Goal: Task Accomplishment & Management: Manage account settings

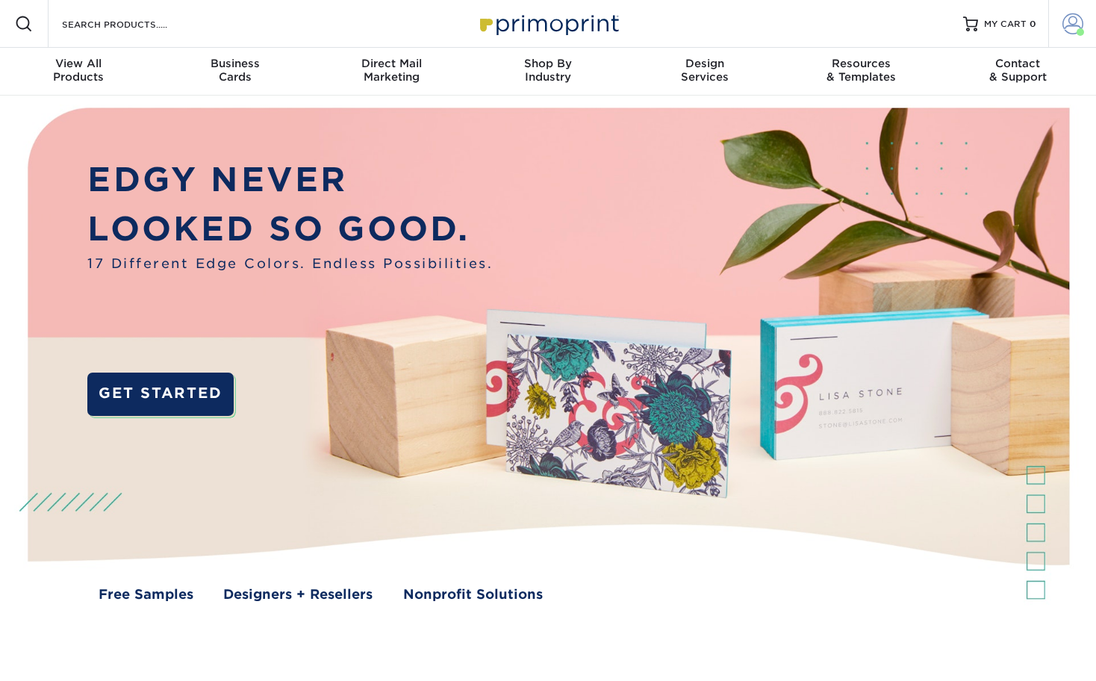
click at [1074, 24] on span at bounding box center [1073, 23] width 21 height 21
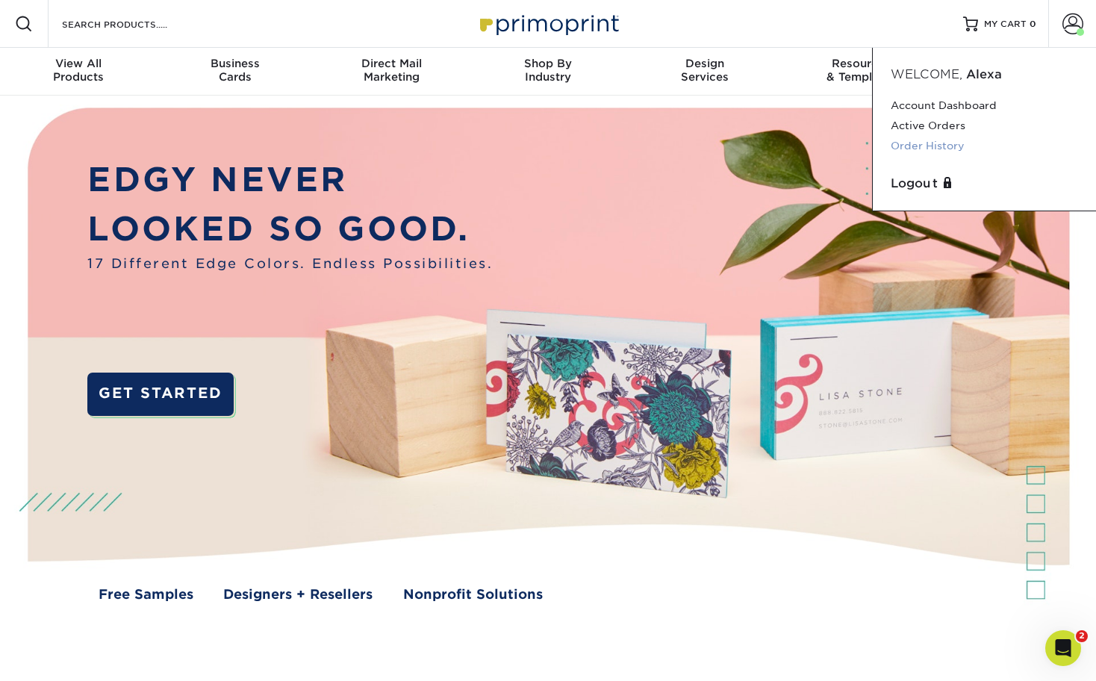
click at [919, 140] on link "Order History" at bounding box center [984, 146] width 187 height 20
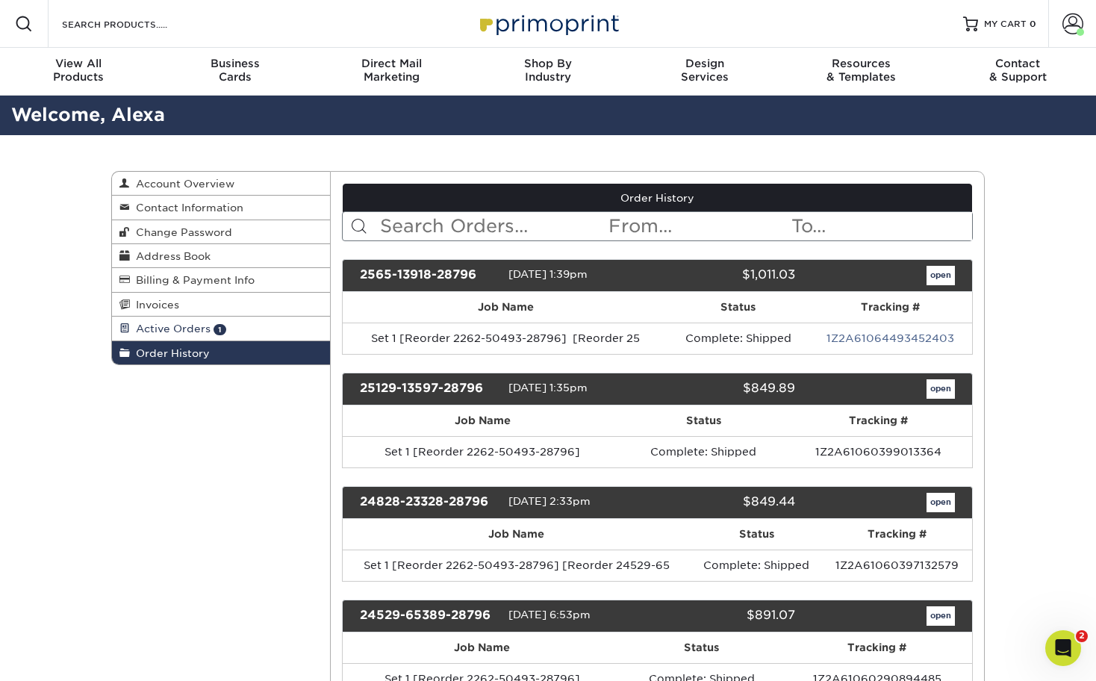
click at [162, 329] on span "Active Orders" at bounding box center [170, 329] width 81 height 12
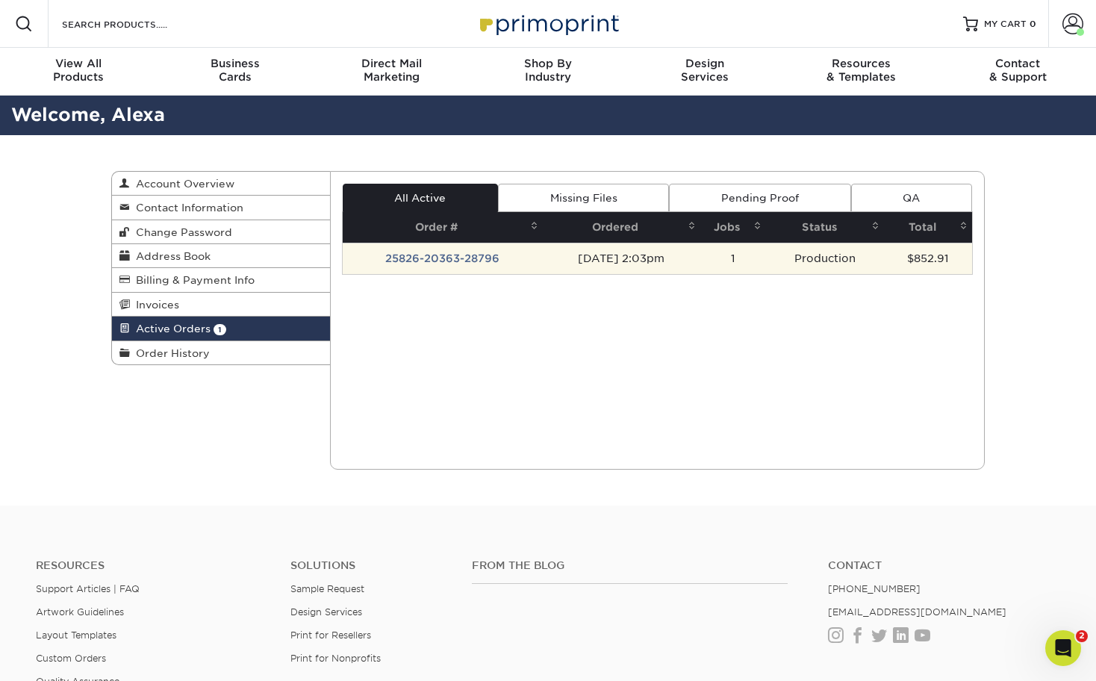
click at [452, 261] on td "25826-20363-28796" at bounding box center [443, 258] width 200 height 31
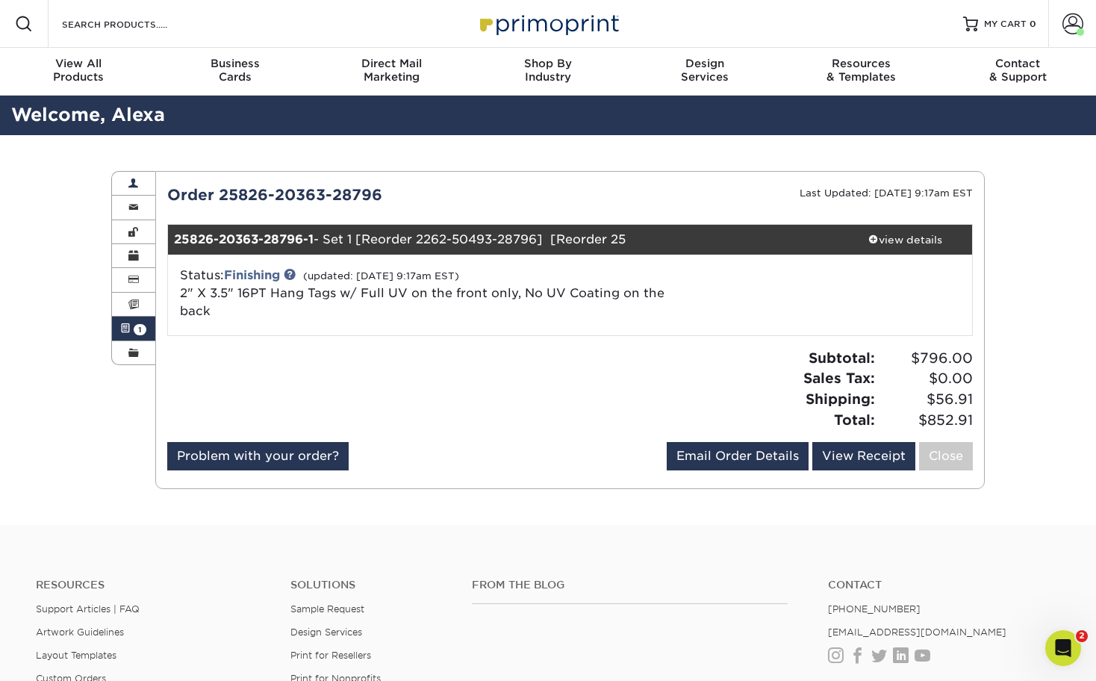
click at [134, 177] on link "Account Overview" at bounding box center [133, 184] width 43 height 24
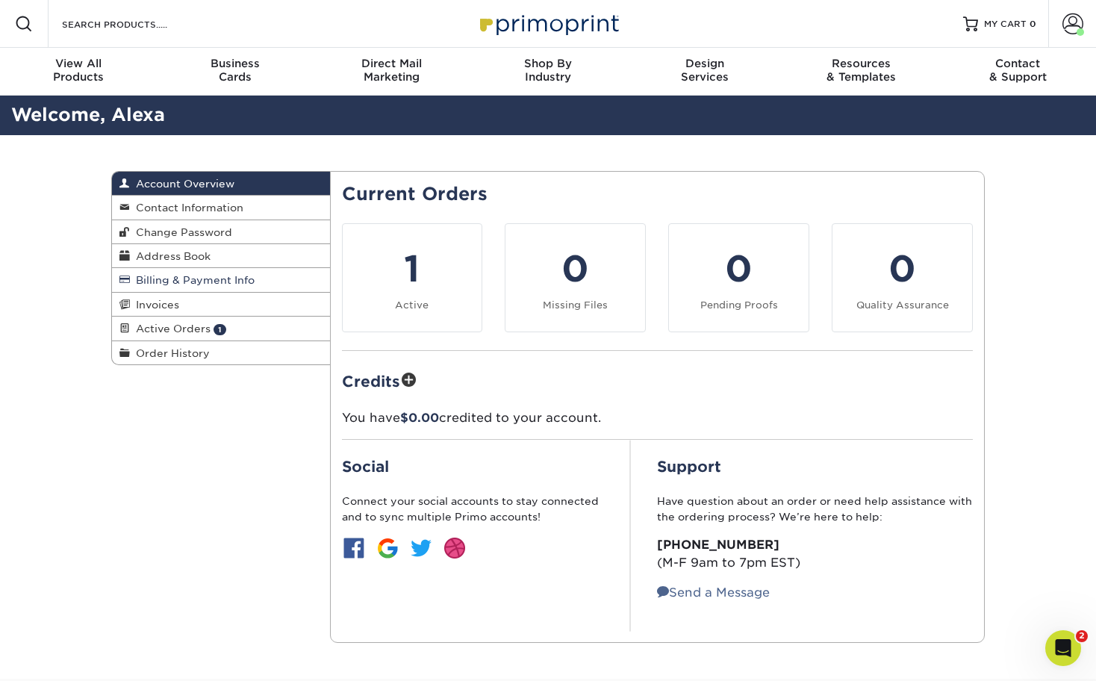
click at [174, 279] on span "Billing & Payment Info" at bounding box center [192, 280] width 125 height 12
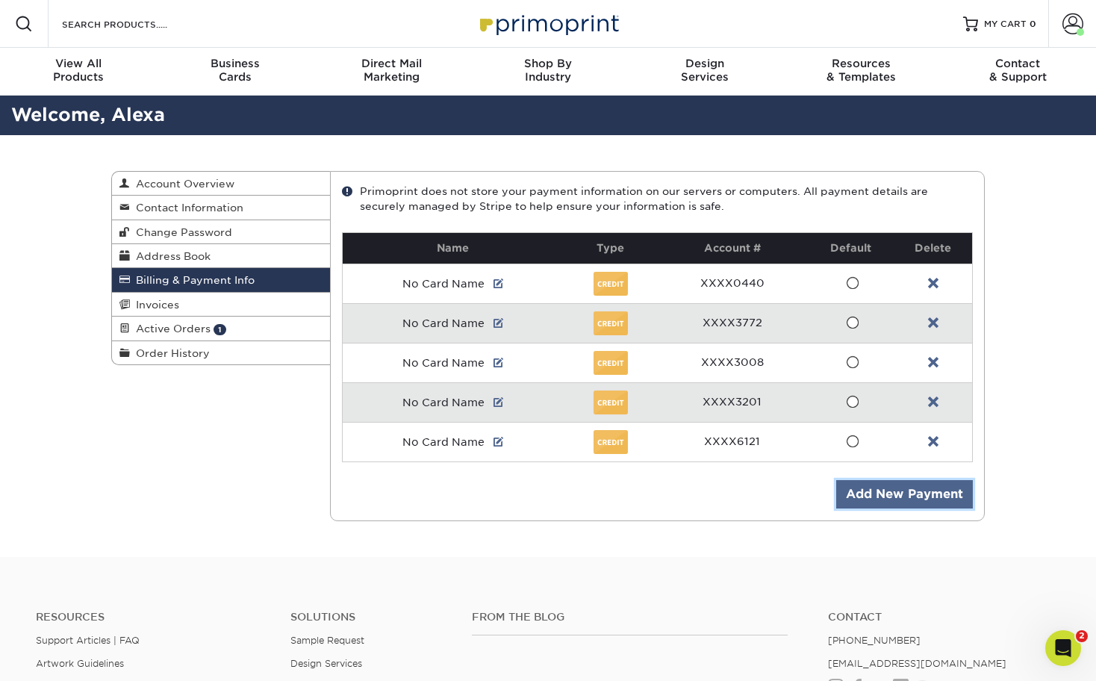
click at [904, 488] on link "Add New Payment" at bounding box center [905, 494] width 137 height 28
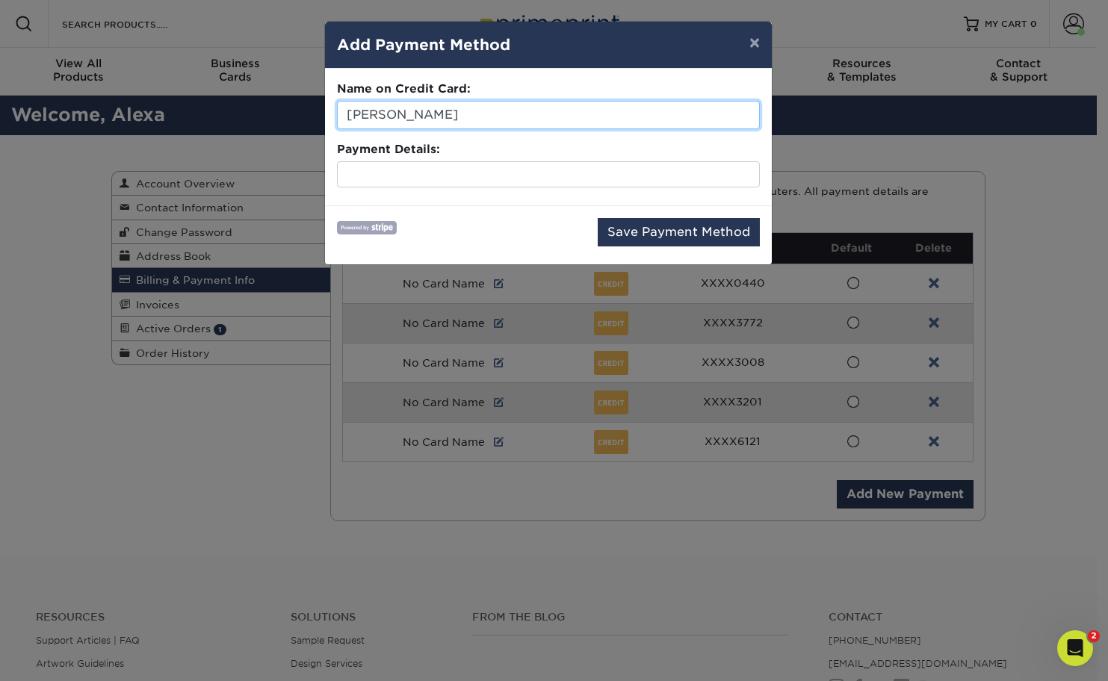
click at [392, 117] on input "Alexa Rouw" at bounding box center [548, 115] width 423 height 28
type input "Madison Novak"
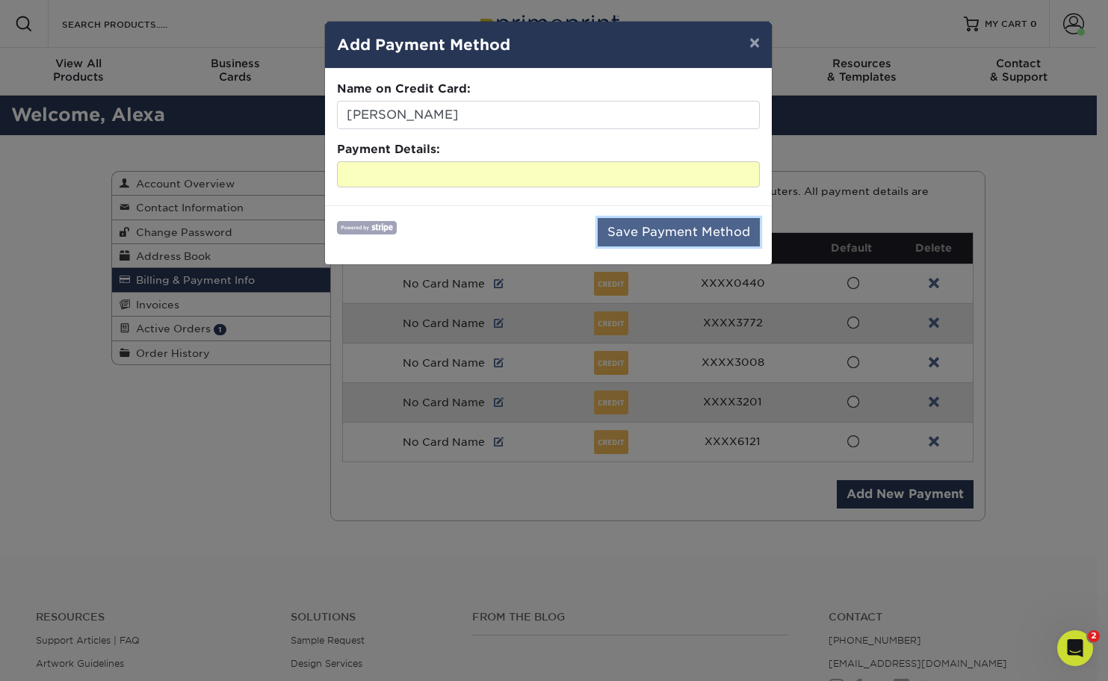
click at [697, 232] on button "Save Payment Method" at bounding box center [679, 232] width 162 height 28
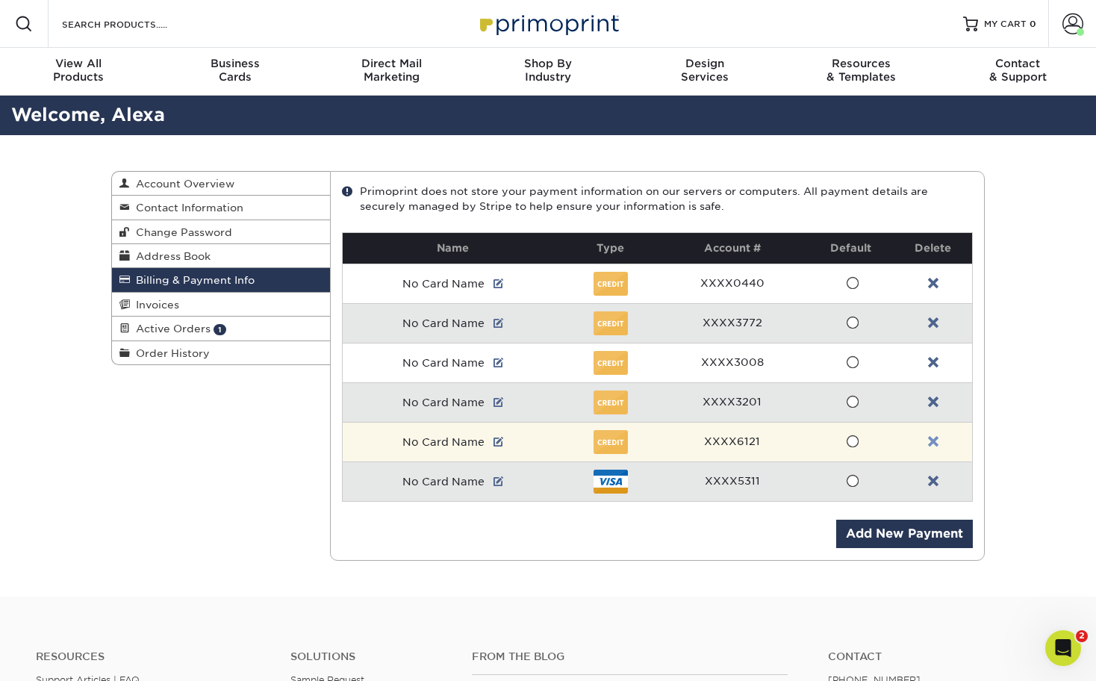
click at [937, 439] on link at bounding box center [933, 442] width 10 height 12
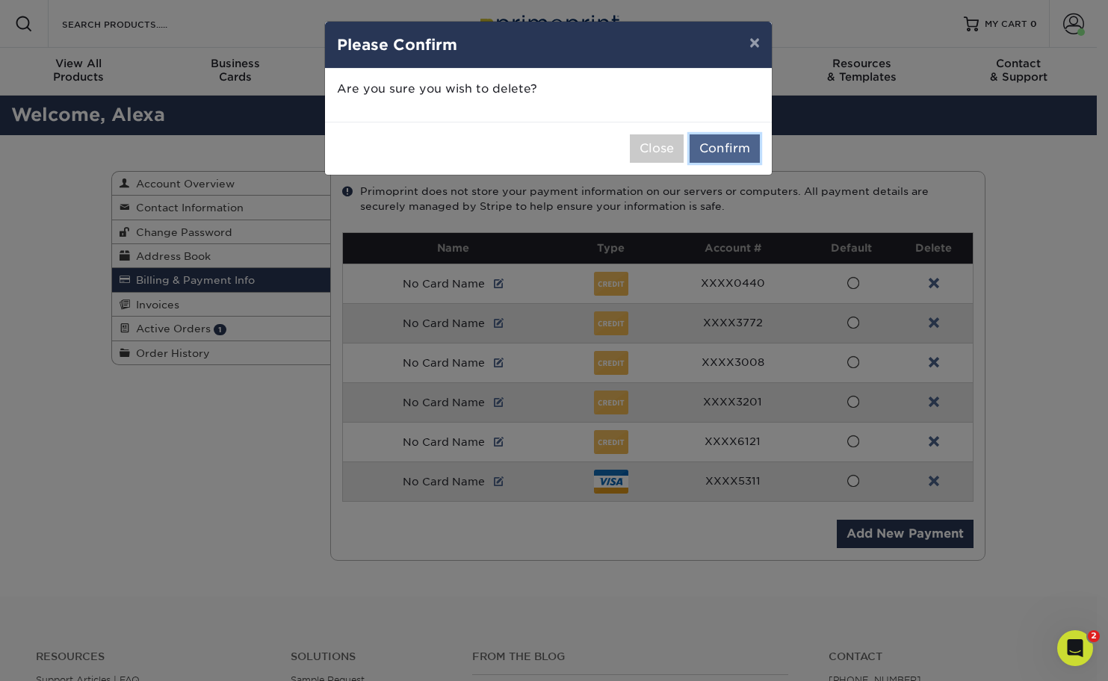
click at [733, 146] on button "Confirm" at bounding box center [724, 148] width 70 height 28
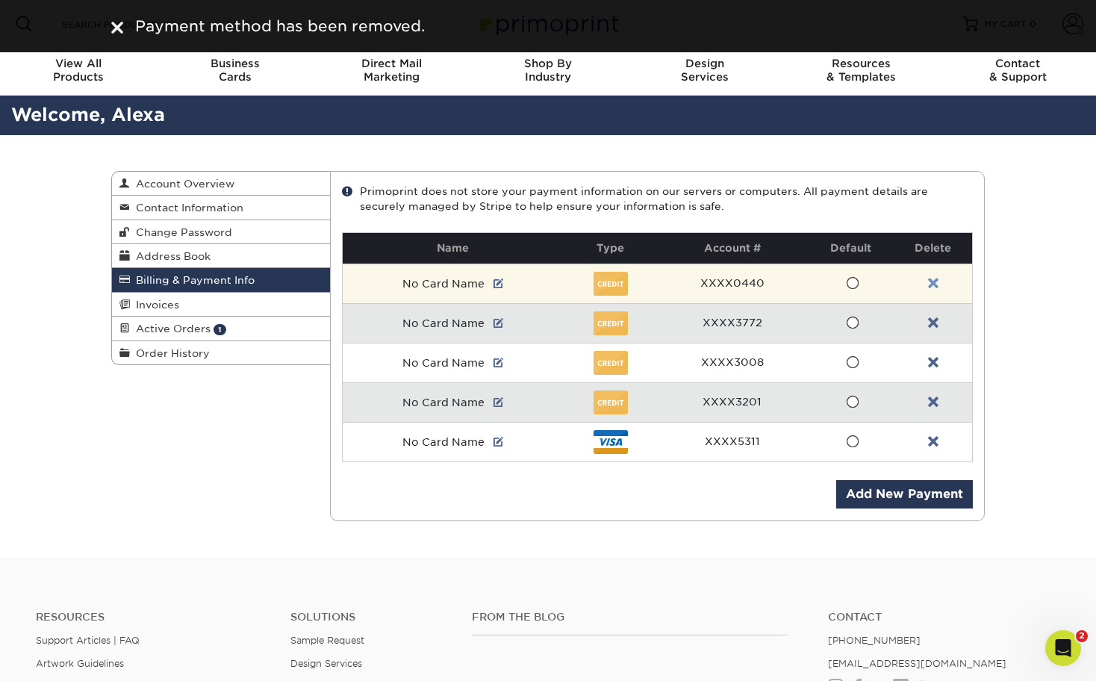
click at [934, 281] on link at bounding box center [933, 284] width 10 height 12
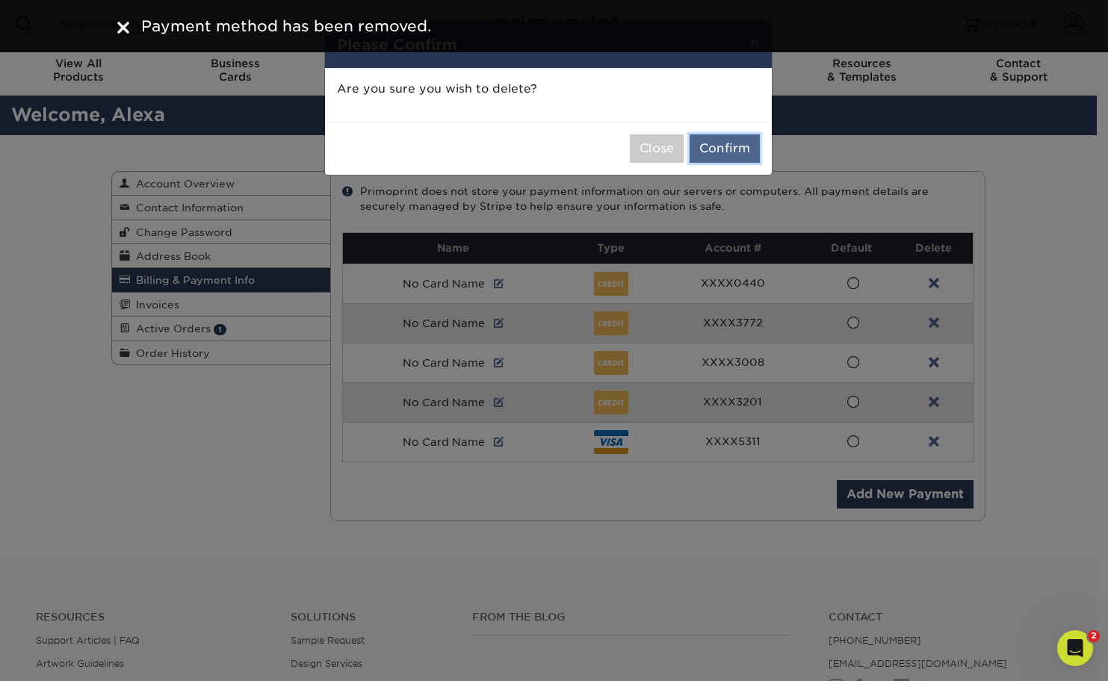
click at [719, 152] on button "Confirm" at bounding box center [724, 148] width 70 height 28
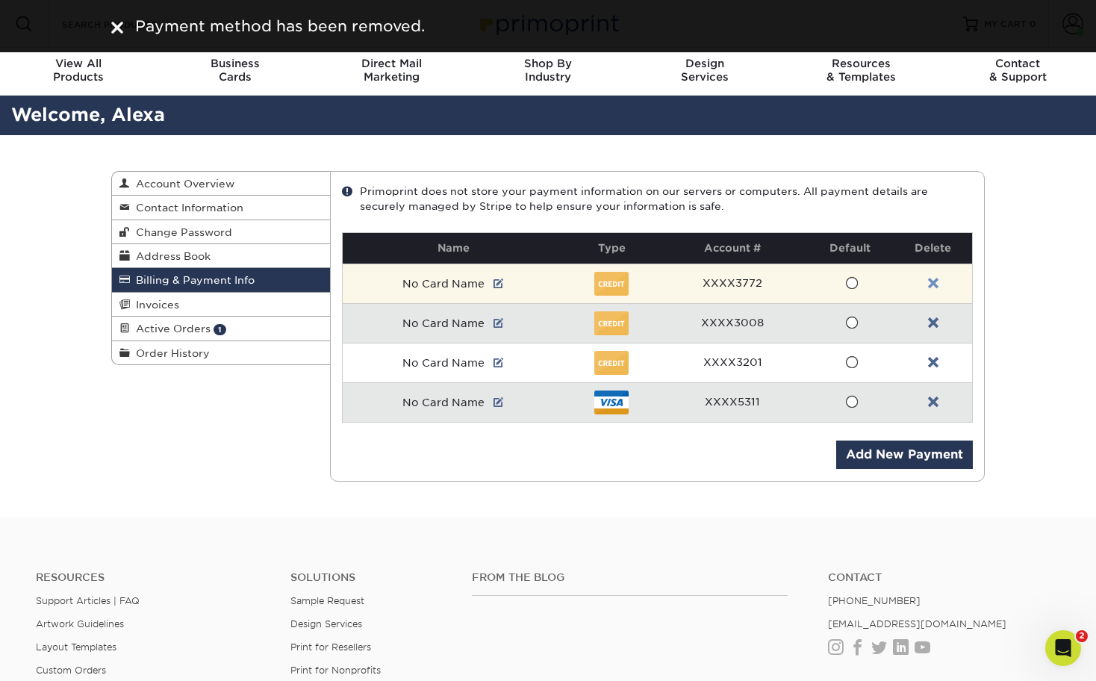
click at [934, 279] on link at bounding box center [933, 284] width 10 height 12
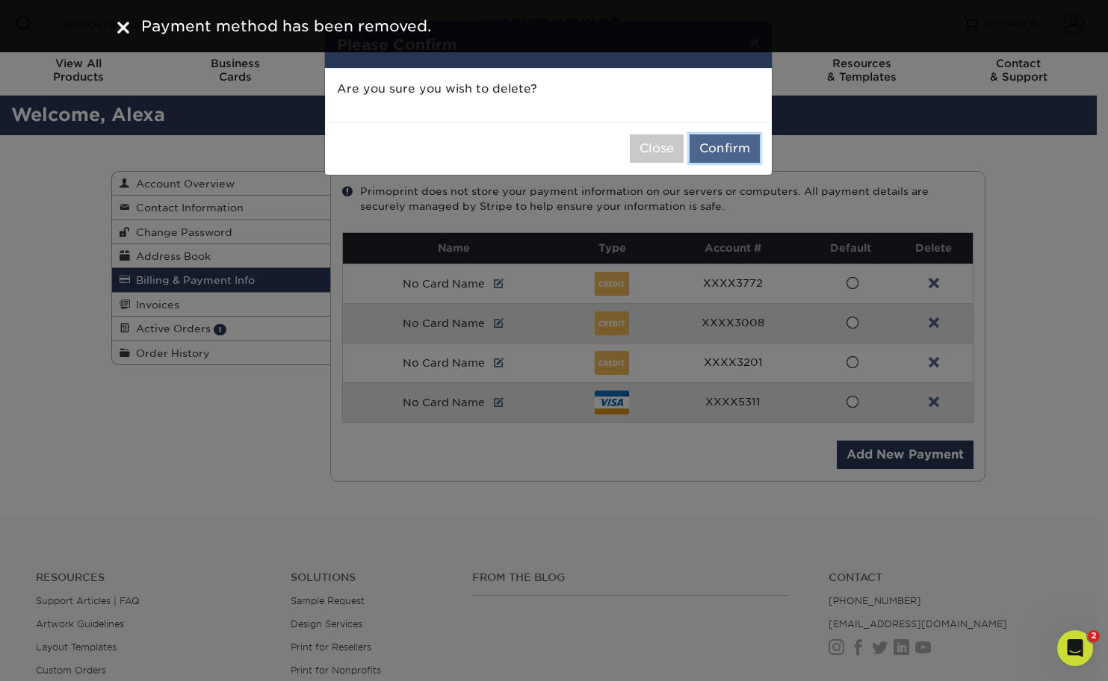
click at [725, 155] on button "Confirm" at bounding box center [724, 148] width 70 height 28
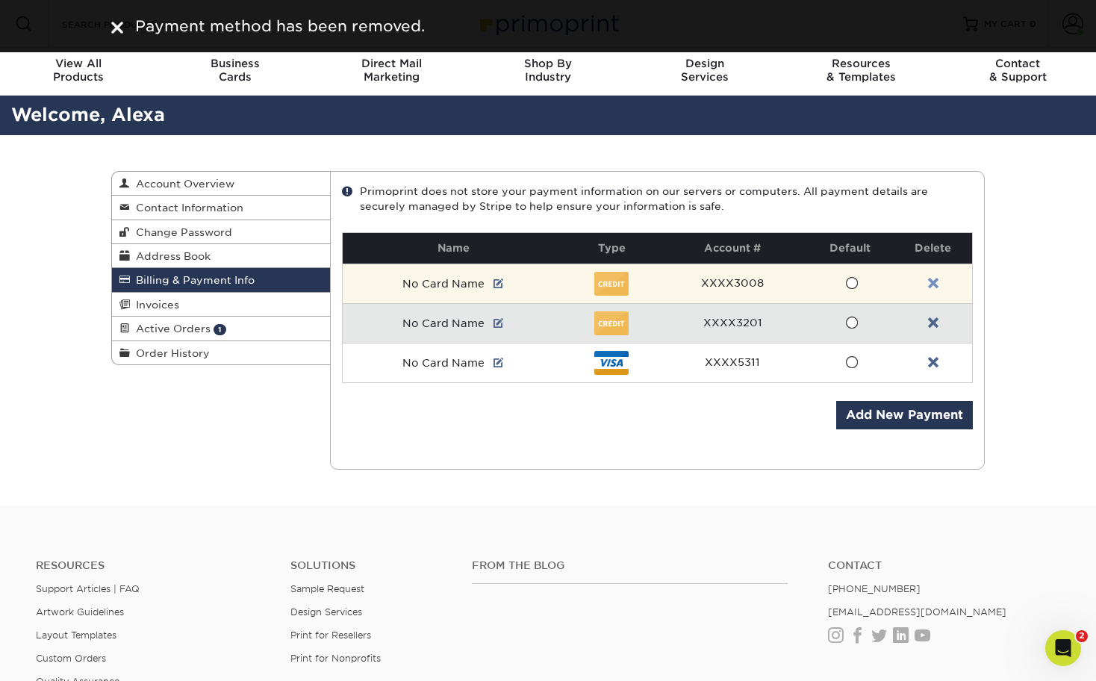
click at [935, 279] on link at bounding box center [933, 284] width 10 height 12
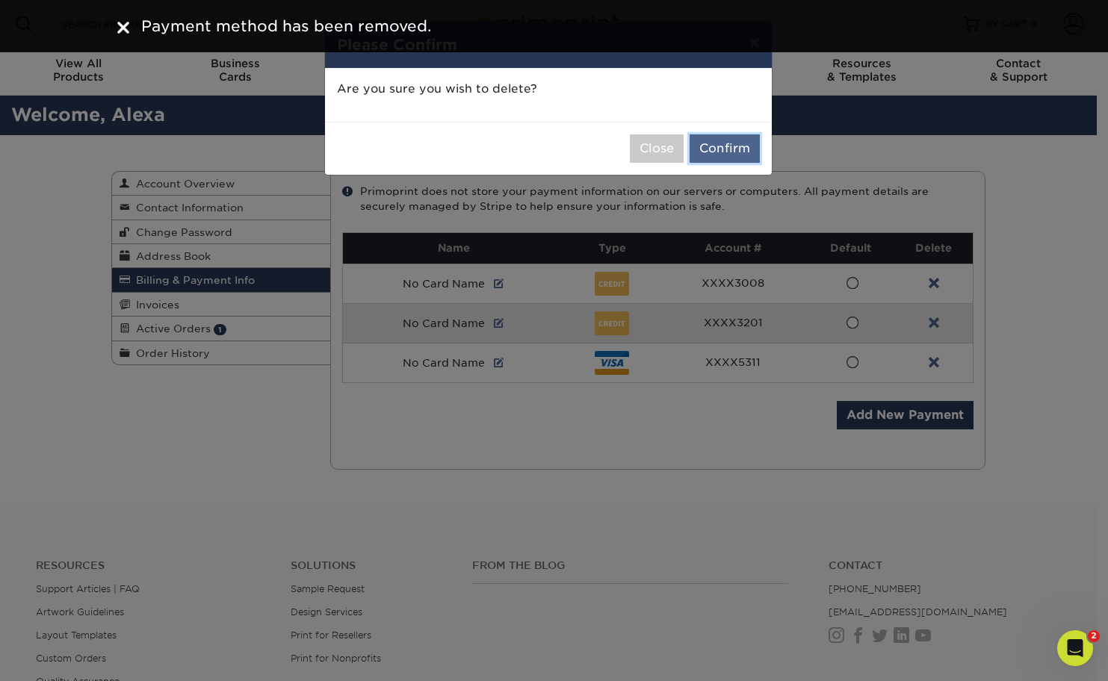
click at [727, 149] on button "Confirm" at bounding box center [724, 148] width 70 height 28
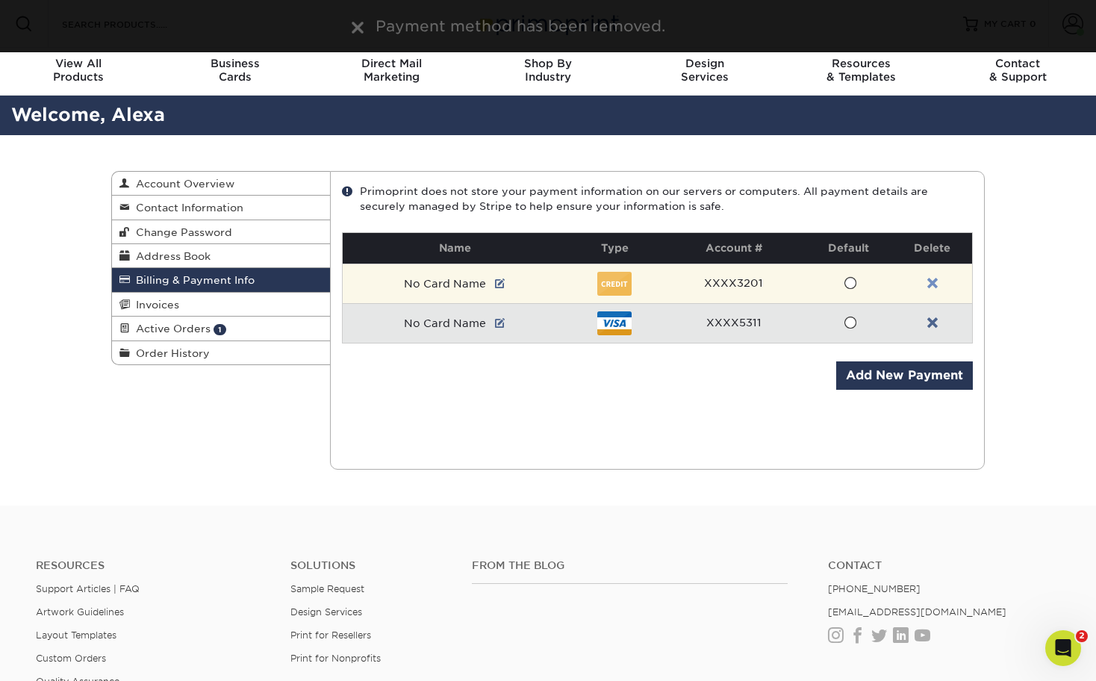
click at [935, 281] on link at bounding box center [933, 284] width 10 height 12
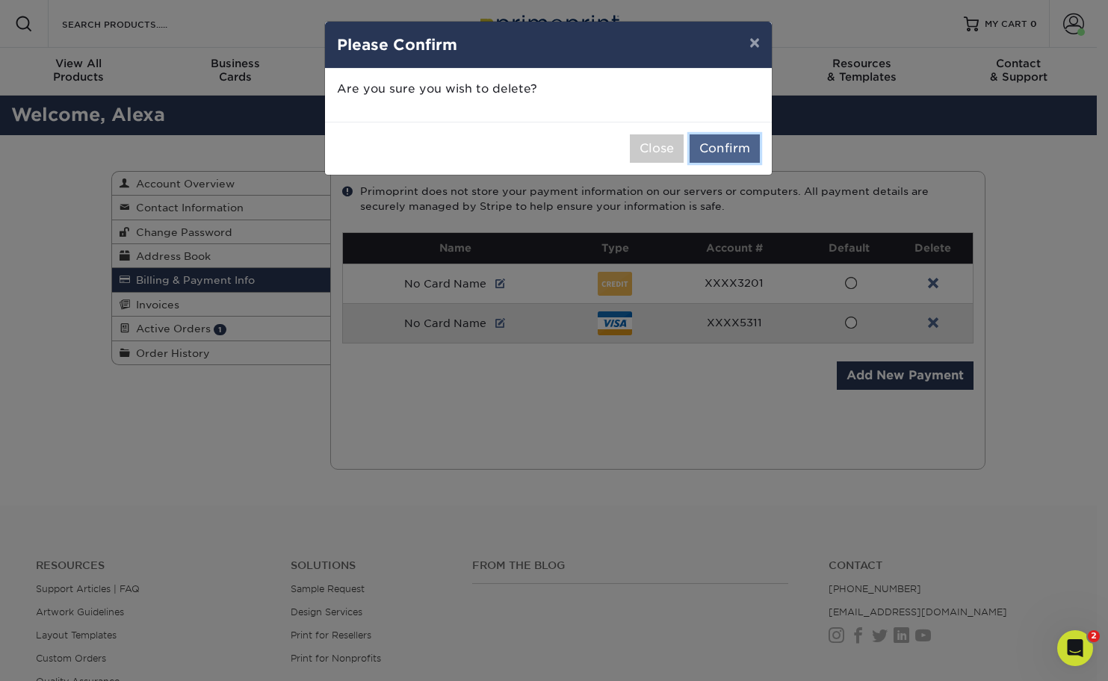
click at [716, 149] on button "Confirm" at bounding box center [724, 148] width 70 height 28
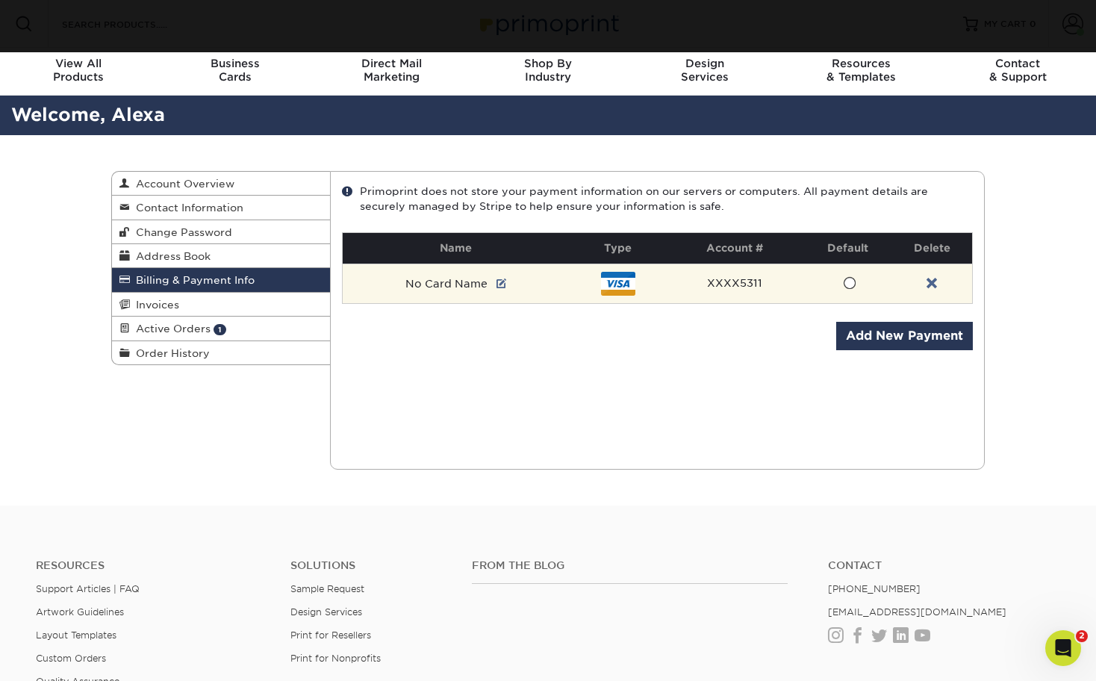
click at [848, 282] on span at bounding box center [849, 283] width 13 height 14
click at [0, 0] on input "radio" at bounding box center [0, 0] width 0 height 0
